Goal: Complete application form

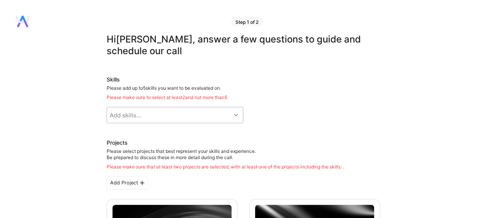
click at [171, 114] on div "Add skills..." at bounding box center [169, 115] width 124 height 16
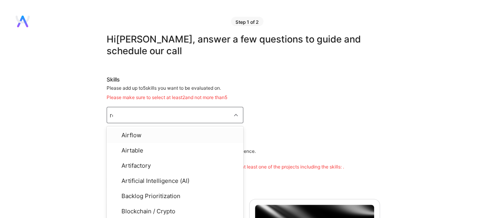
type input "roa"
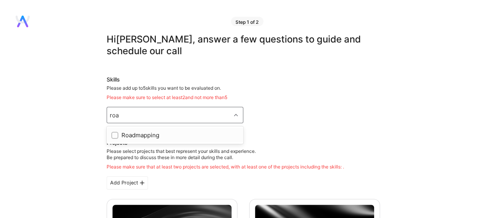
click at [119, 134] on div "Roadmapping" at bounding box center [174, 135] width 127 height 8
checkbox input "true"
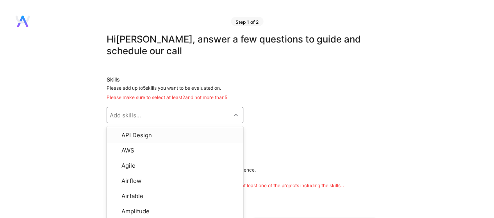
click at [134, 114] on div "Add skills..." at bounding box center [125, 115] width 31 height 8
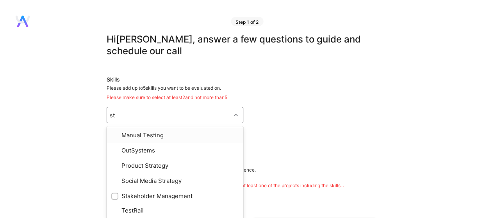
type input "sta"
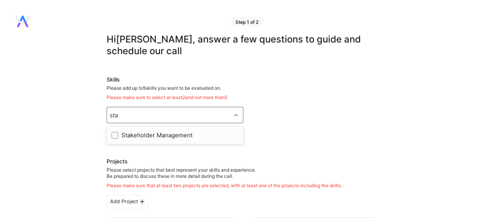
click at [116, 134] on input "checkbox" at bounding box center [115, 135] width 5 height 5
checkbox input "true"
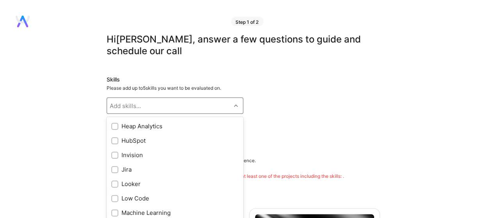
scroll to position [377, 0]
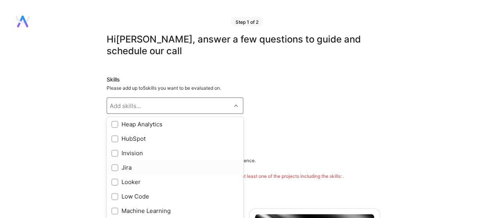
click at [115, 168] on input "checkbox" at bounding box center [115, 168] width 5 height 5
checkbox input "true"
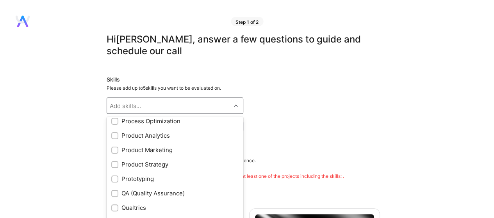
scroll to position [685, 0]
click at [116, 164] on input "checkbox" at bounding box center [115, 163] width 5 height 5
checkbox input "true"
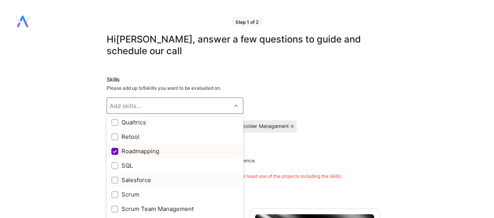
scroll to position [775, 0]
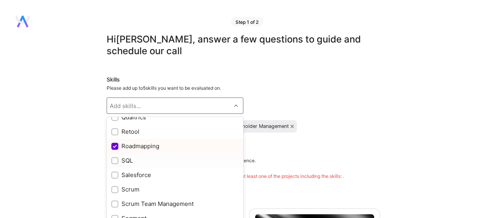
click at [115, 161] on input "checkbox" at bounding box center [115, 161] width 5 height 5
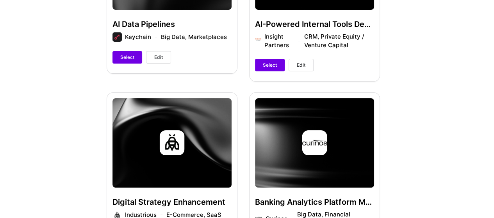
scroll to position [272, 0]
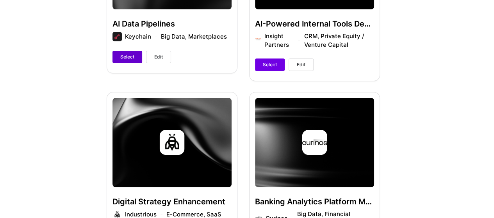
click at [126, 57] on span "Select" at bounding box center [127, 57] width 14 height 7
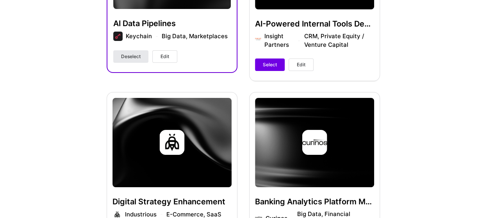
scroll to position [273, 0]
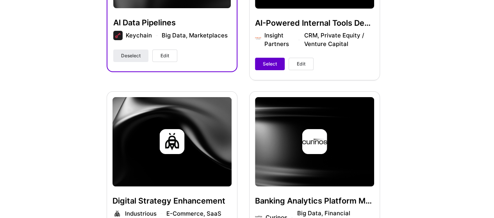
click at [272, 64] on span "Select" at bounding box center [270, 64] width 14 height 7
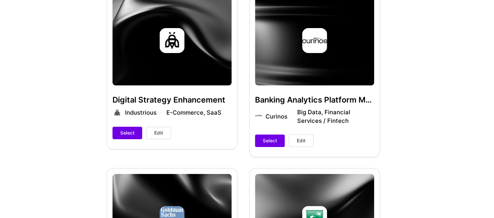
scroll to position [367, 0]
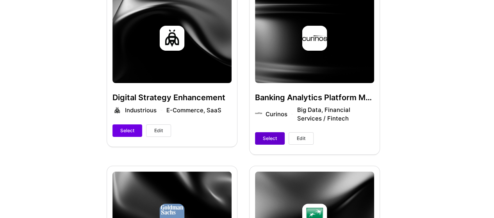
click at [270, 138] on span "Select" at bounding box center [270, 138] width 14 height 7
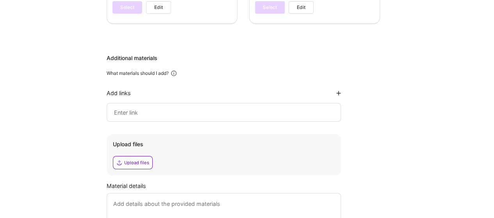
scroll to position [714, 0]
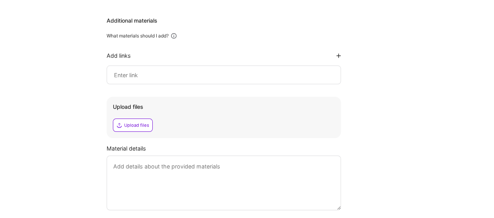
click at [176, 68] on div at bounding box center [224, 75] width 234 height 19
click at [156, 75] on input at bounding box center [223, 74] width 221 height 9
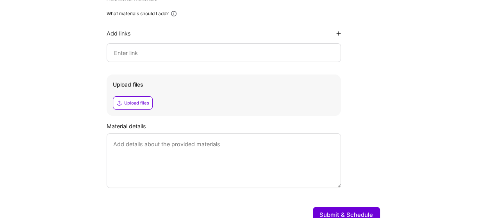
scroll to position [737, 0]
click at [279, 54] on input at bounding box center [223, 52] width 221 height 9
click at [169, 52] on input at bounding box center [223, 52] width 221 height 9
paste input "[URL][DOMAIN_NAME]"
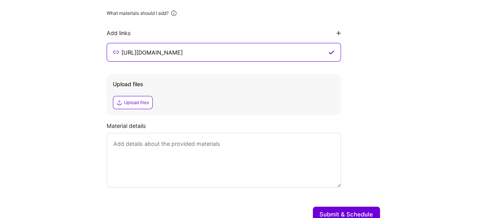
type input "[URL][DOMAIN_NAME]"
click at [156, 168] on textarea at bounding box center [224, 160] width 234 height 55
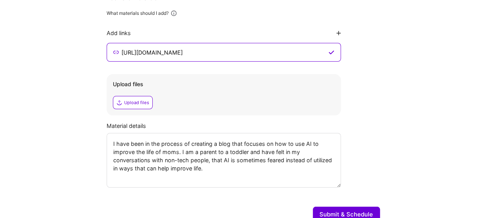
paste textarea "’m creating a blog that explores how AI can make life easier for moms. As a par…"
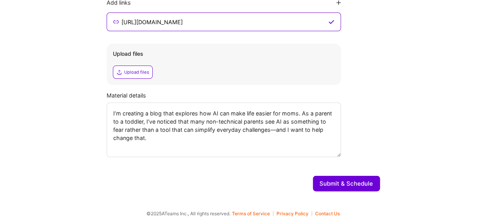
scroll to position [772, 0]
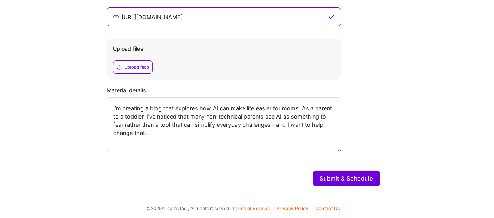
type textarea "I’m creating a blog that explores how AI can make life easier for moms. As a pa…"
click at [348, 182] on button "Submit & Schedule" at bounding box center [346, 179] width 67 height 16
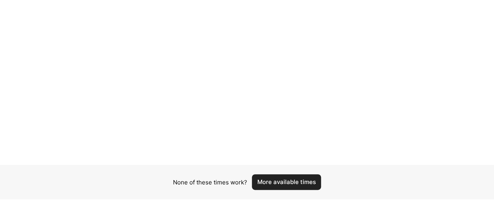
scroll to position [146, 2]
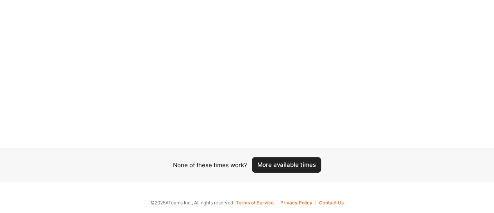
click at [274, 170] on button "More available times" at bounding box center [286, 165] width 69 height 16
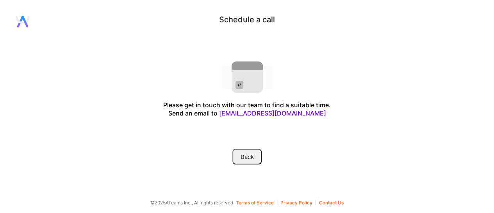
scroll to position [0, 0]
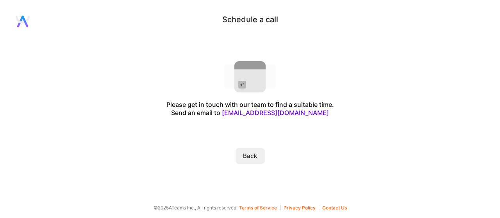
click at [276, 115] on link "[EMAIL_ADDRESS][DOMAIN_NAME]" at bounding box center [275, 113] width 107 height 8
click at [258, 154] on button "Back" at bounding box center [250, 156] width 29 height 16
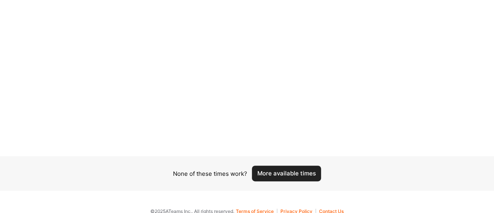
scroll to position [146, 0]
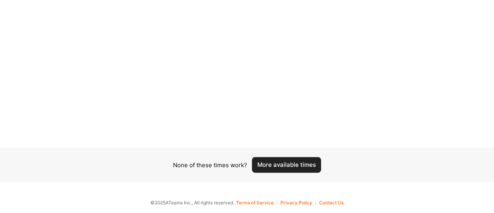
click at [282, 165] on button "More available times" at bounding box center [286, 165] width 69 height 16
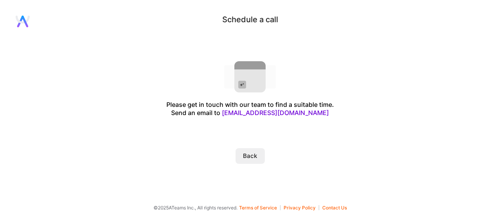
click at [250, 153] on button "Back" at bounding box center [250, 156] width 29 height 16
